Goal: Find specific page/section: Find specific page/section

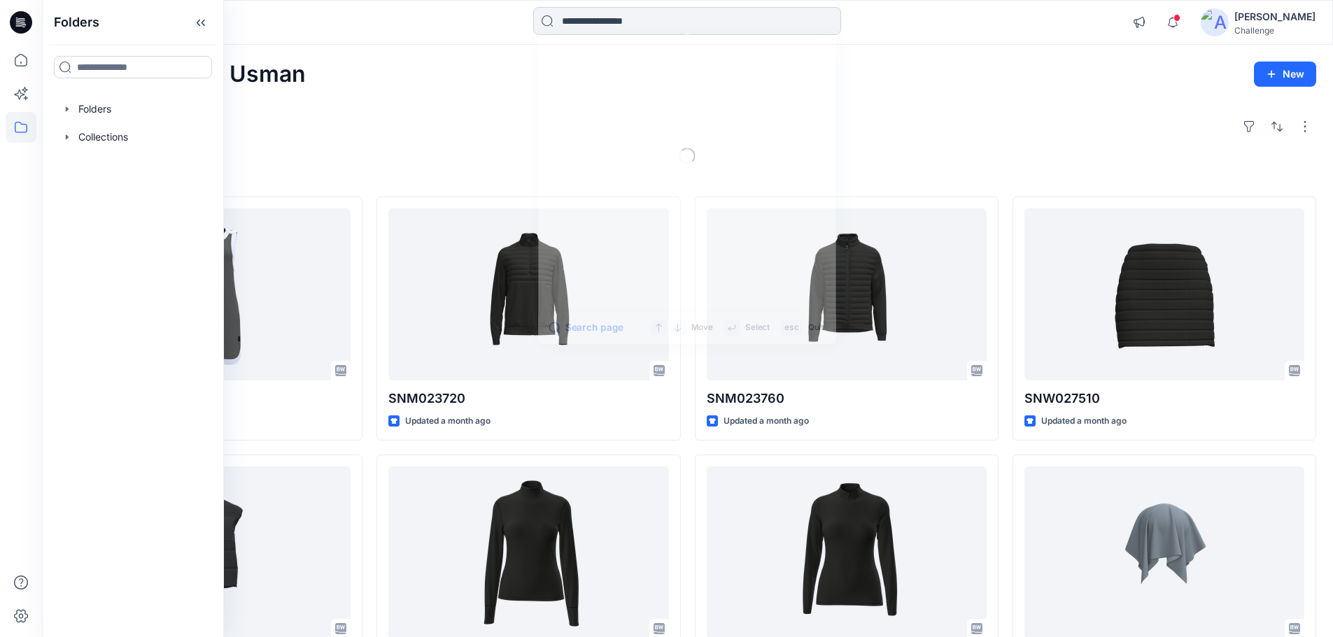
click at [639, 17] on input at bounding box center [687, 21] width 308 height 28
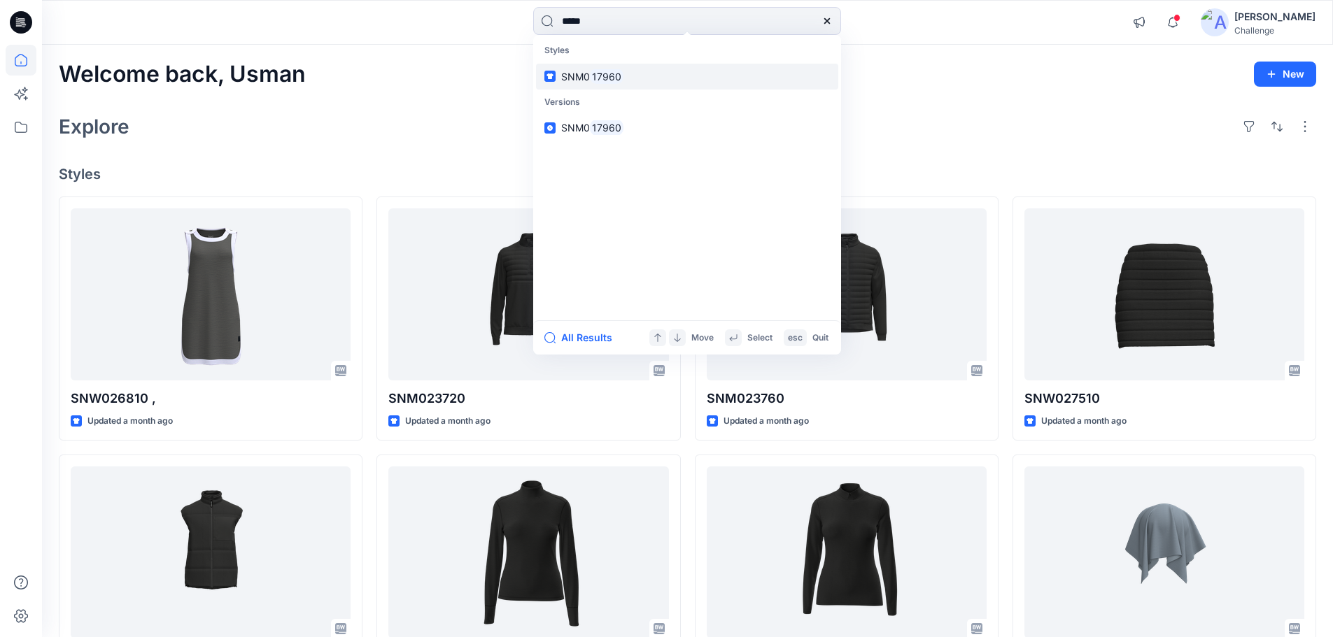
type input "*****"
click at [604, 81] on mark "17960" at bounding box center [607, 77] width 34 height 16
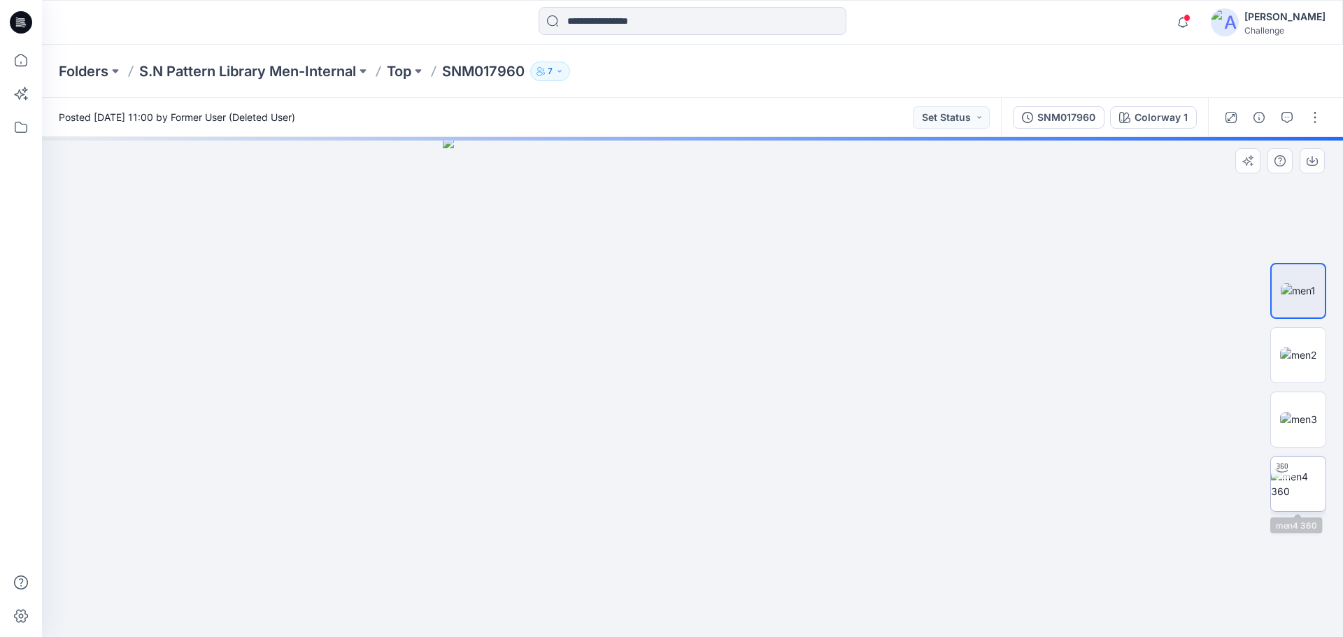
click at [639, 418] on img at bounding box center [1298, 483] width 55 height 29
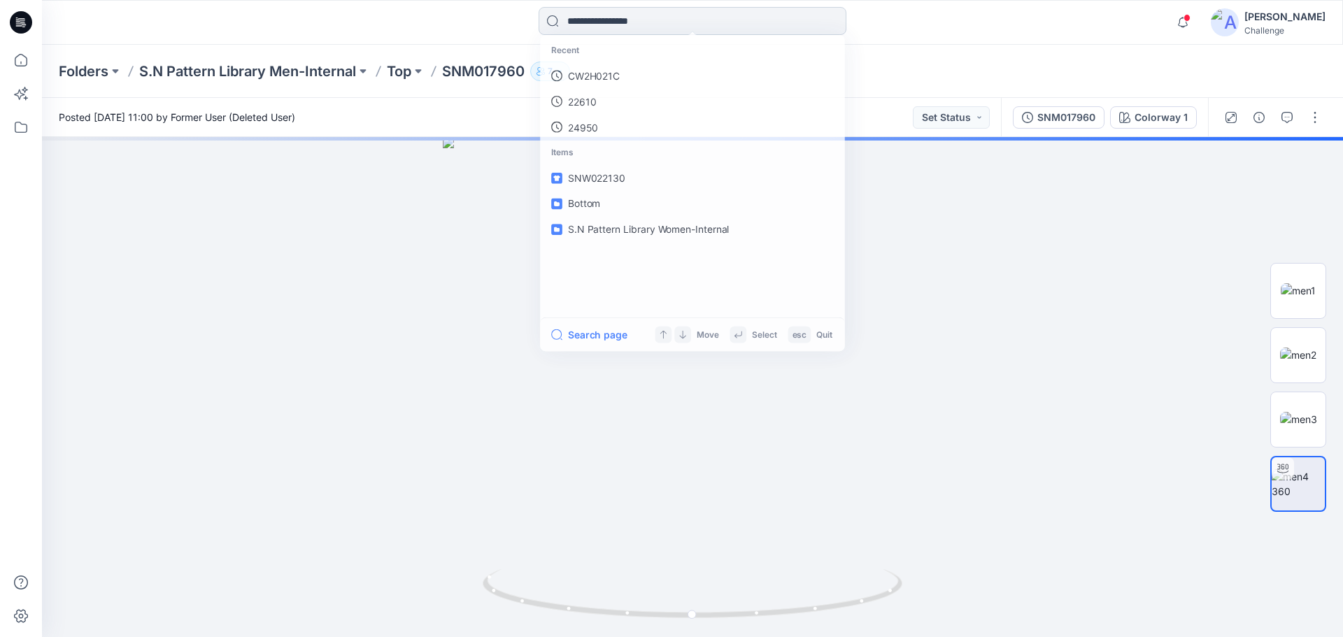
click at [620, 14] on input at bounding box center [693, 21] width 308 height 28
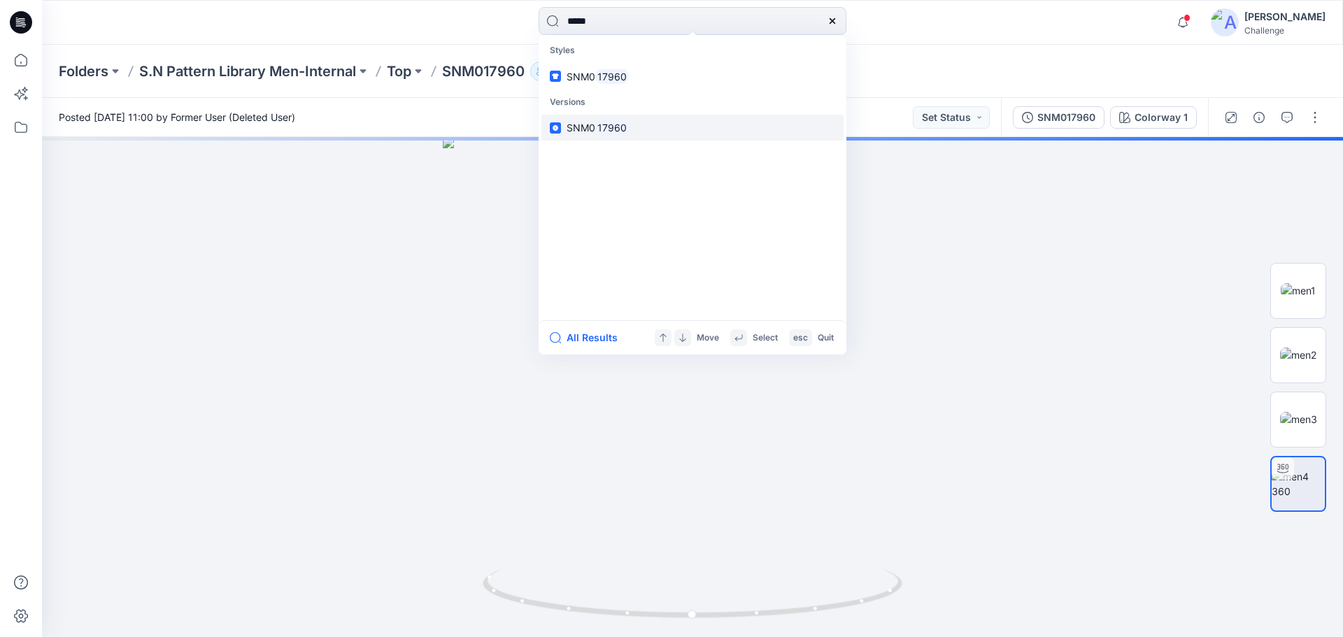
type input "*****"
drag, startPoint x: 609, startPoint y: 134, endPoint x: 630, endPoint y: 129, distance: 21.4
click at [609, 134] on mark "17960" at bounding box center [612, 128] width 34 height 16
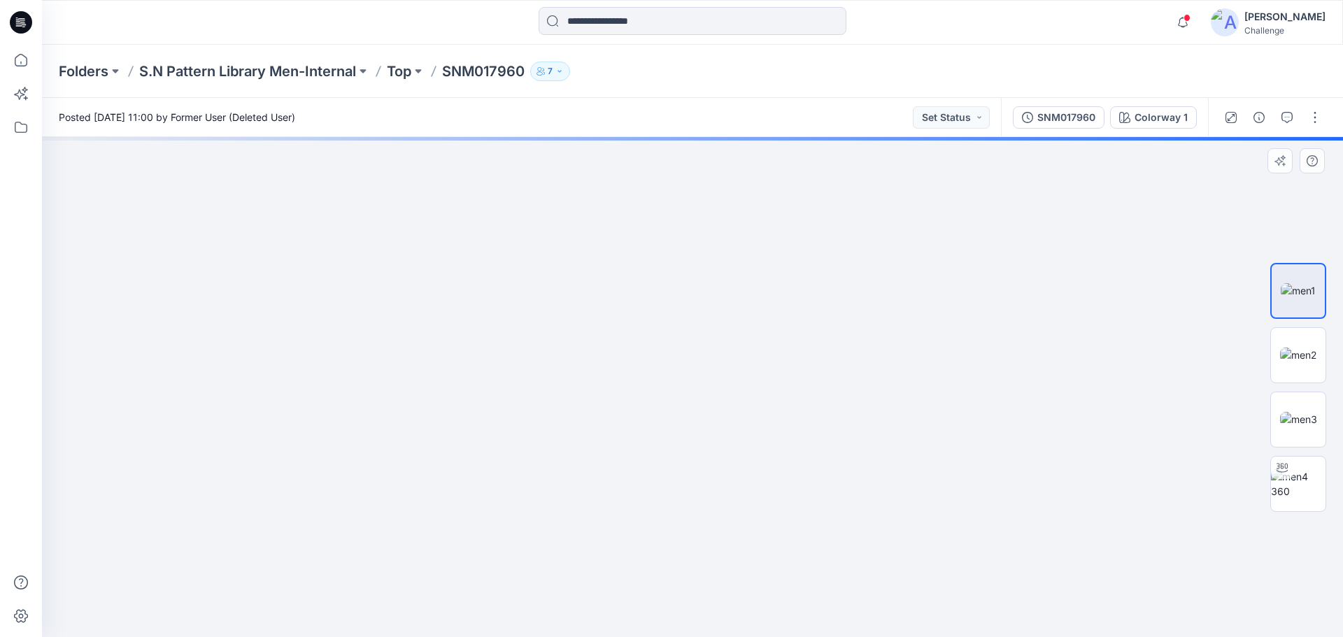
drag, startPoint x: 676, startPoint y: 260, endPoint x: 706, endPoint y: 504, distance: 245.9
click at [639, 418] on img at bounding box center [692, 317] width 1049 height 641
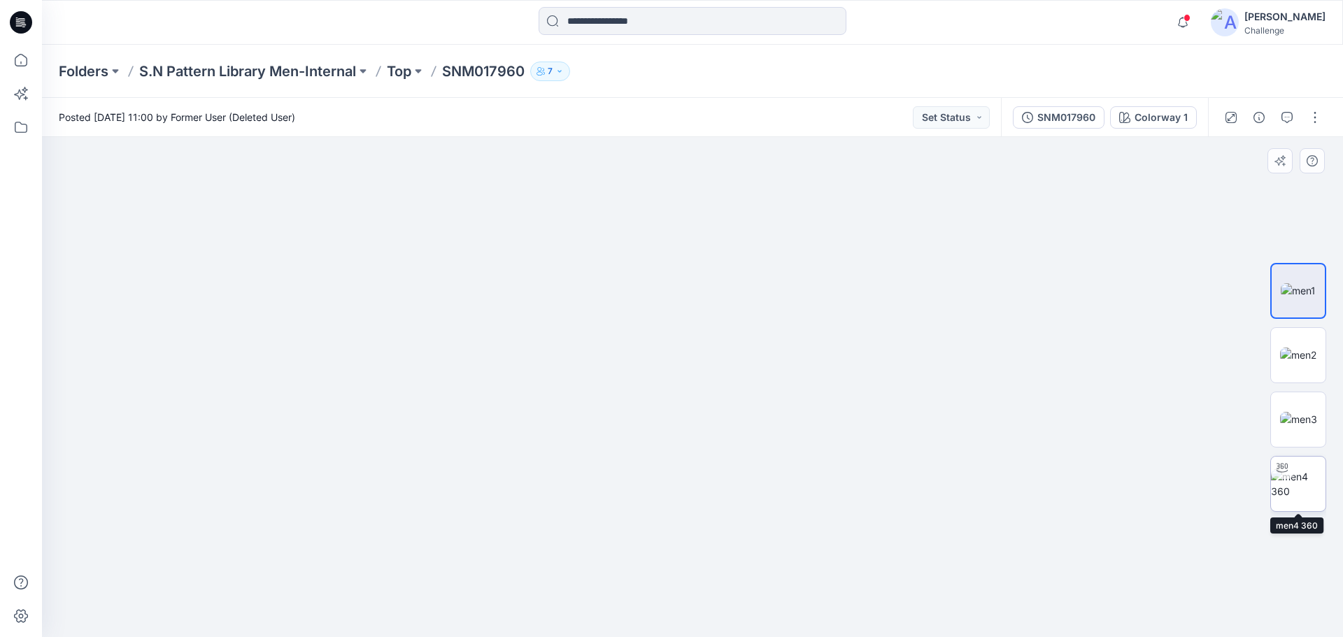
click at [639, 418] on img at bounding box center [1298, 483] width 55 height 29
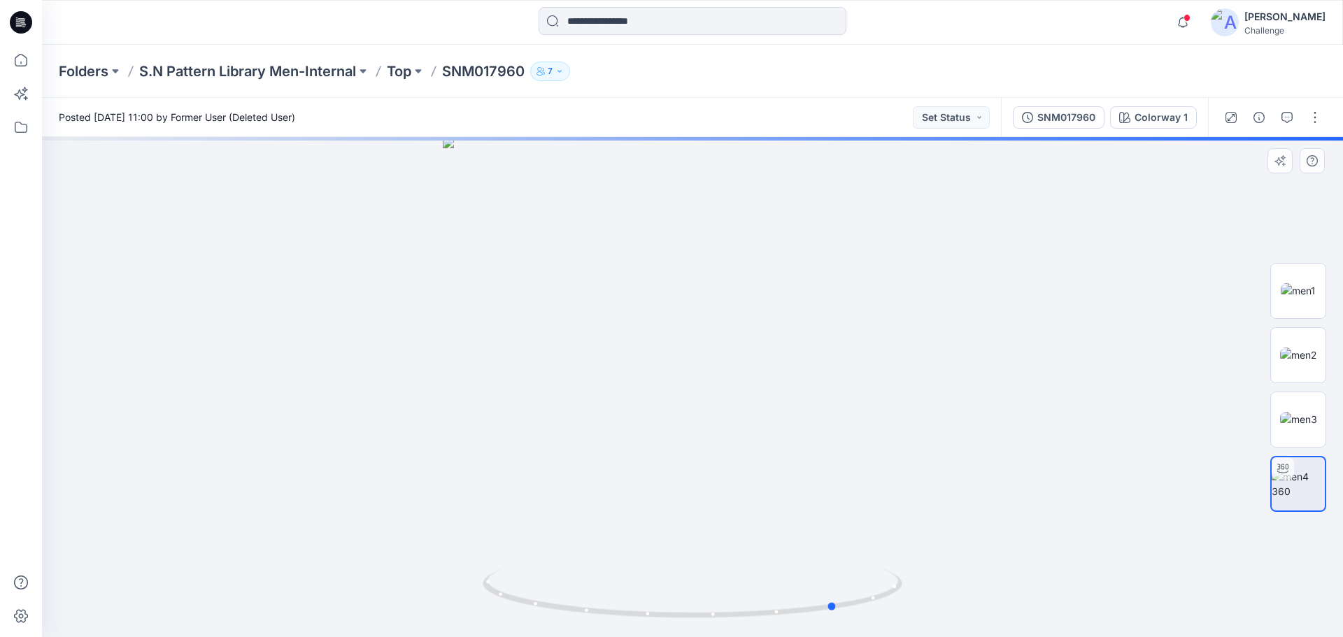
drag, startPoint x: 691, startPoint y: 618, endPoint x: 667, endPoint y: 493, distance: 127.4
click at [428, 418] on div at bounding box center [692, 387] width 1301 height 500
drag, startPoint x: 687, startPoint y: 606, endPoint x: 676, endPoint y: 610, distance: 11.1
click at [639, 418] on icon at bounding box center [694, 595] width 423 height 52
drag, startPoint x: 667, startPoint y: 618, endPoint x: 651, endPoint y: 527, distance: 93.0
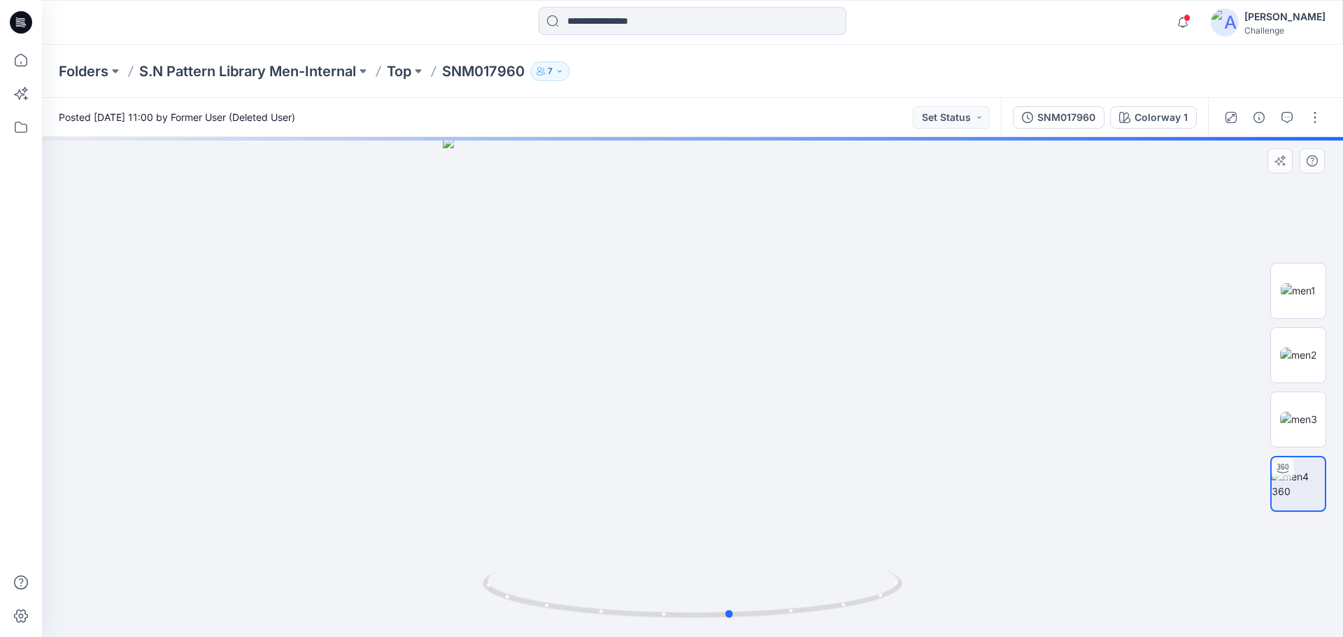
click at [560, 418] on icon at bounding box center [694, 595] width 423 height 52
drag, startPoint x: 686, startPoint y: 383, endPoint x: 675, endPoint y: 582, distance: 198.9
click at [639, 418] on div at bounding box center [692, 387] width 1301 height 500
